Goal: Task Accomplishment & Management: Use online tool/utility

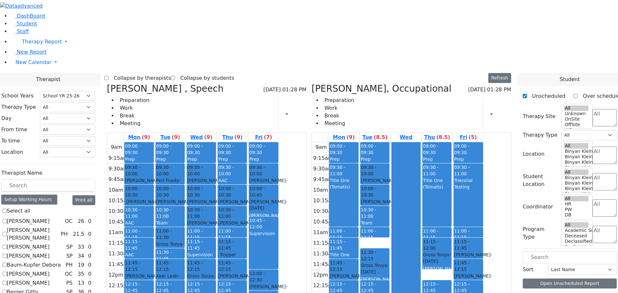
select select "212"
checkbox input "false"
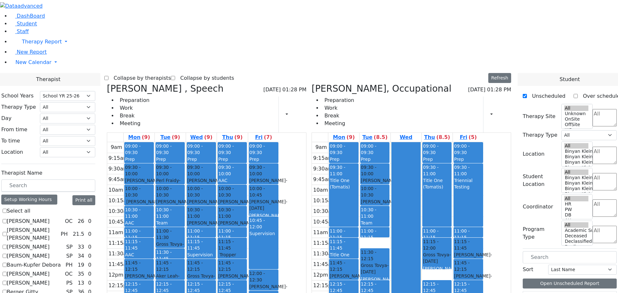
select select "3"
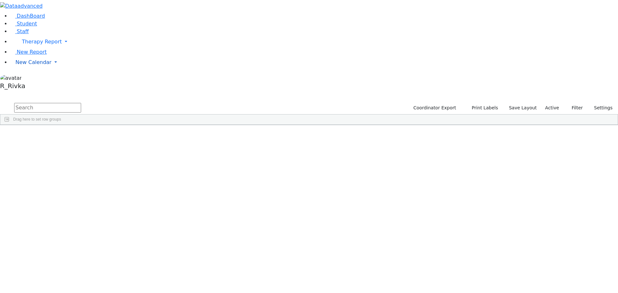
drag, startPoint x: 28, startPoint y: 100, endPoint x: 32, endPoint y: 98, distance: 3.6
click at [29, 65] on span "New Calendar" at bounding box center [33, 62] width 36 height 6
click at [37, 78] on span "Calendar" at bounding box center [25, 75] width 23 height 6
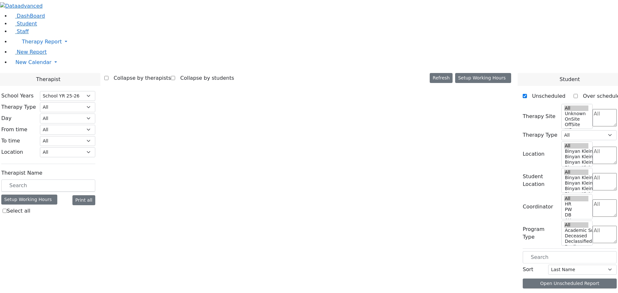
select select "212"
select select "3"
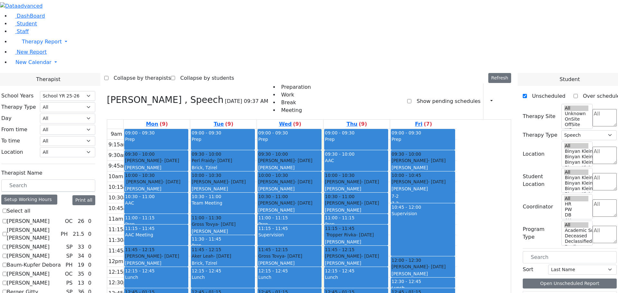
scroll to position [225, 0]
checkbox input "true"
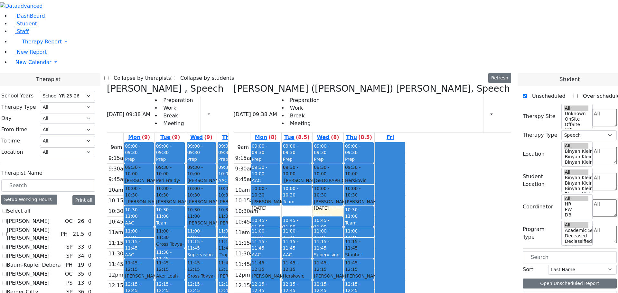
click at [107, 83] on icon at bounding box center [107, 88] width 0 height 11
checkbox input "false"
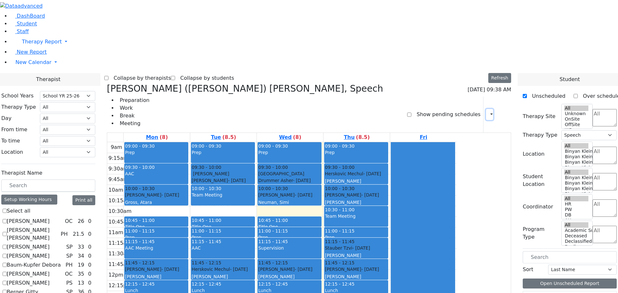
click at [486, 109] on button "button" at bounding box center [489, 114] width 7 height 11
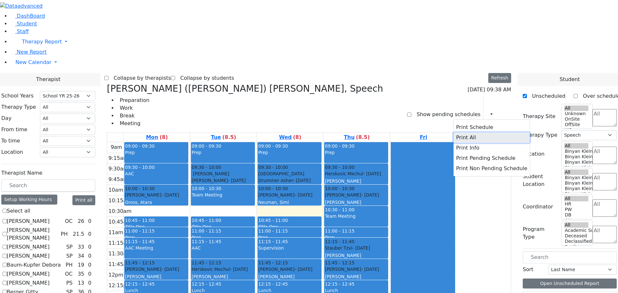
click at [457, 133] on button "Print All" at bounding box center [492, 138] width 76 height 10
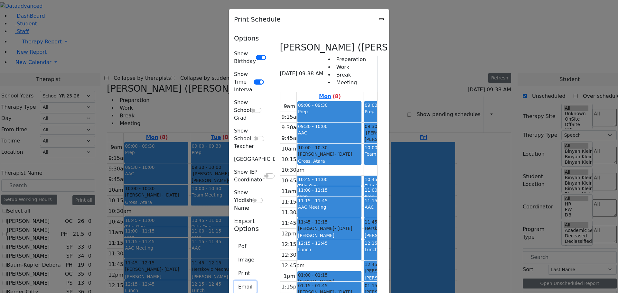
click at [234, 281] on button "Email" at bounding box center [245, 287] width 23 height 12
type textarea "This is schedule for Kerner (Koller) Elisheva"
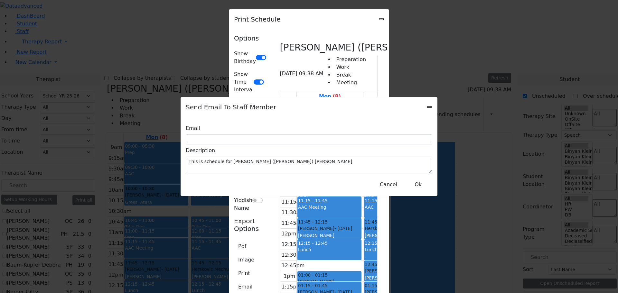
click at [430, 107] on icon "Close" at bounding box center [430, 107] width 0 height 0
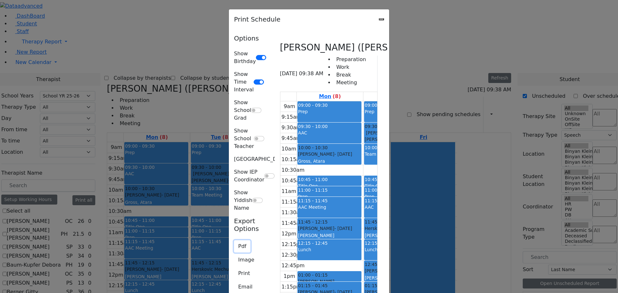
click at [234, 241] on button "Pdf" at bounding box center [242, 247] width 16 height 12
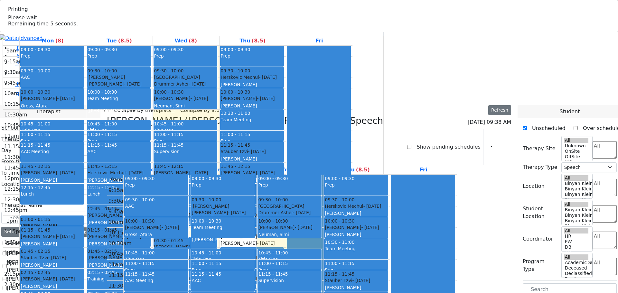
select select "212"
select select "3"
